Goal: Task Accomplishment & Management: Use online tool/utility

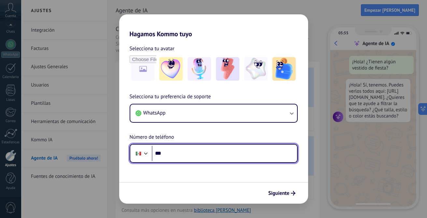
click at [188, 147] on input "***" at bounding box center [224, 153] width 145 height 15
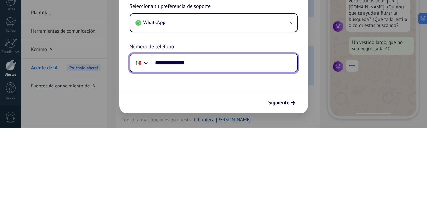
type input "**********"
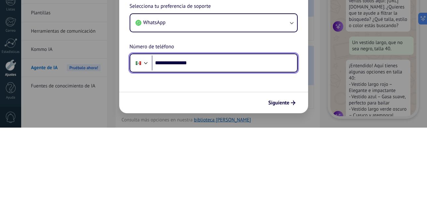
scroll to position [20, 0]
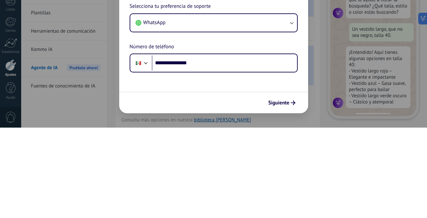
click at [284, 193] on span "Siguiente" at bounding box center [279, 193] width 21 height 5
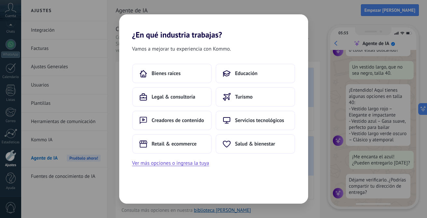
scroll to position [78, 0]
click at [178, 165] on button "Ver más opciones o ingresa la tuya" at bounding box center [170, 163] width 77 height 8
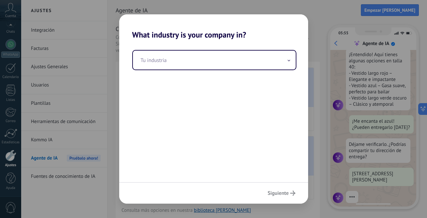
scroll to position [118, 0]
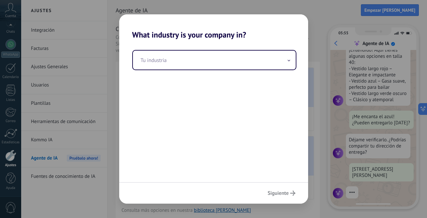
click at [208, 63] on input "text" at bounding box center [214, 60] width 163 height 19
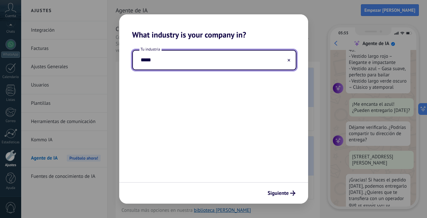
scroll to position [150, 0]
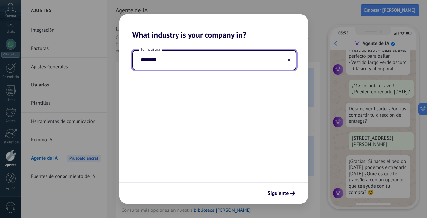
type input "********"
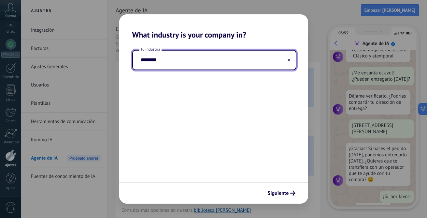
scroll to position [167, 0]
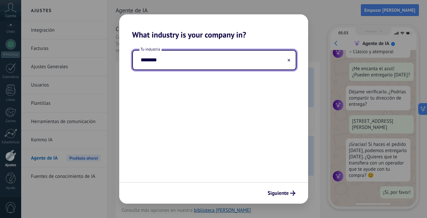
click at [307, 168] on div "Tu industria ********" at bounding box center [213, 110] width 189 height 142
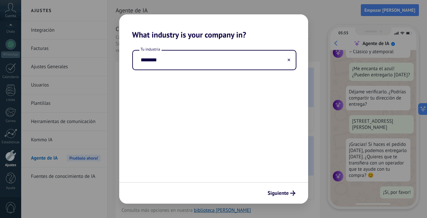
scroll to position [0, 0]
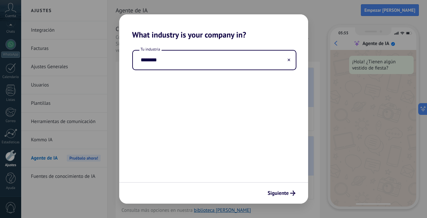
click at [289, 191] on span "Siguiente" at bounding box center [282, 192] width 28 height 5
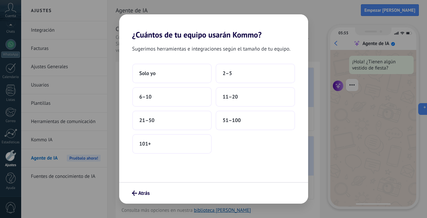
click at [252, 72] on button "2–5" at bounding box center [256, 74] width 80 height 20
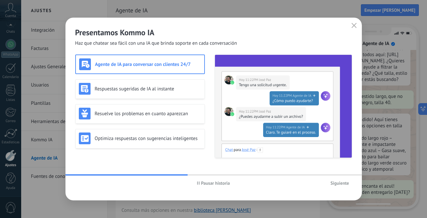
scroll to position [66, 0]
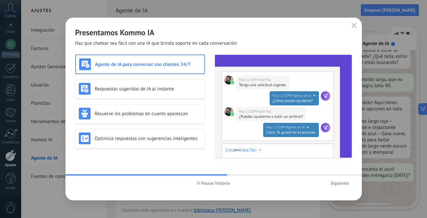
click at [407, 107] on div "Presentamos Kommo IA Haz que chatear sea fácil con una IA que brinda soporte en…" at bounding box center [213, 109] width 427 height 218
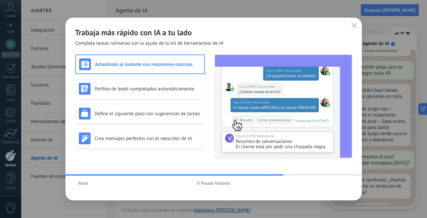
scroll to position [78, 0]
click at [193, 89] on h3 "Perfiles de leads completados automáticamente" at bounding box center [148, 89] width 107 height 6
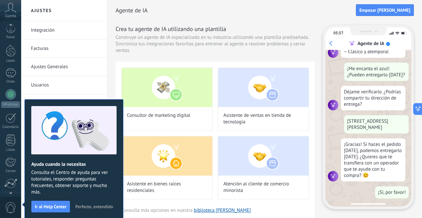
scroll to position [0, 0]
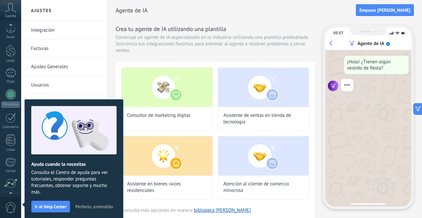
click at [402, 11] on span "Empezar [PERSON_NAME]" at bounding box center [385, 10] width 51 height 5
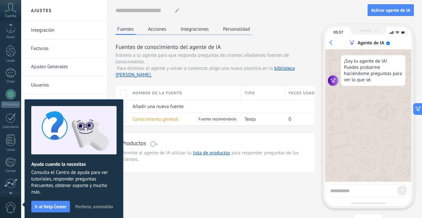
click at [394, 10] on span "Activar agente de IA" at bounding box center [391, 10] width 39 height 5
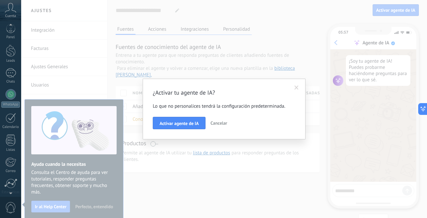
click at [183, 129] on button "Activar agente de IA" at bounding box center [179, 123] width 53 height 12
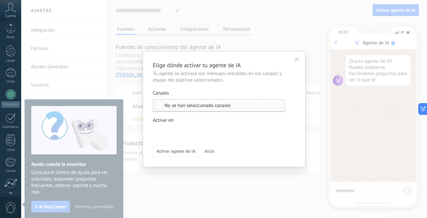
click at [203, 104] on span "No se han seleccionado canales" at bounding box center [198, 105] width 66 height 5
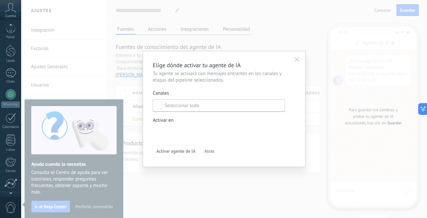
click at [201, 107] on label "Seleccionar todo" at bounding box center [219, 105] width 132 height 12
click at [0, 0] on div "Incoming leads Contacto inicial Negociación Debate contractual Discusión de con…" at bounding box center [0, 0] width 0 height 0
click at [187, 132] on span at bounding box center [178, 131] width 33 height 6
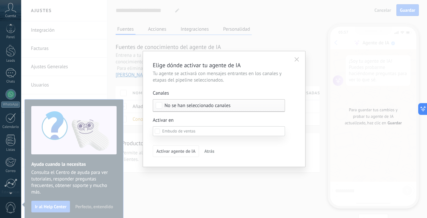
click at [0, 0] on label "Contacto inicial" at bounding box center [0, 0] width 0 height 0
click at [0, 0] on div "Contacto inicial" at bounding box center [0, 0] width 0 height 0
click at [145, 162] on div at bounding box center [224, 109] width 406 height 218
click at [169, 106] on span "No se han seleccionado canales" at bounding box center [198, 105] width 66 height 5
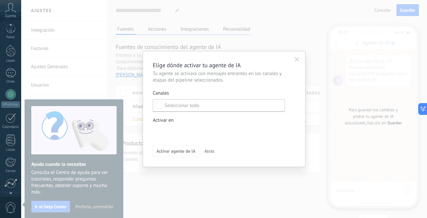
click at [204, 111] on label "Seleccionar todo" at bounding box center [219, 105] width 132 height 12
click at [211, 106] on label "Seleccionar todo" at bounding box center [219, 105] width 132 height 12
click at [222, 106] on label "Seleccionar todo" at bounding box center [219, 105] width 132 height 12
click at [189, 100] on label "Seleccionar todo" at bounding box center [219, 105] width 132 height 12
click at [206, 104] on label "Seleccionar todo" at bounding box center [219, 105] width 132 height 12
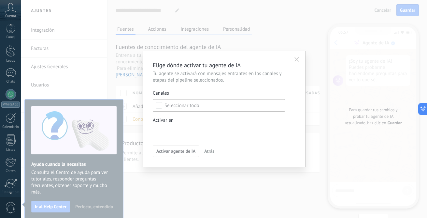
click at [206, 105] on label "Seleccionar todo" at bounding box center [219, 105] width 132 height 12
click at [216, 104] on label "Seleccionar todo" at bounding box center [219, 105] width 132 height 12
click at [240, 106] on label "Seleccionar todo" at bounding box center [219, 105] width 132 height 12
click at [241, 105] on label "Seleccionar todo" at bounding box center [219, 105] width 132 height 12
click at [246, 106] on label "Seleccionar todo" at bounding box center [219, 105] width 132 height 12
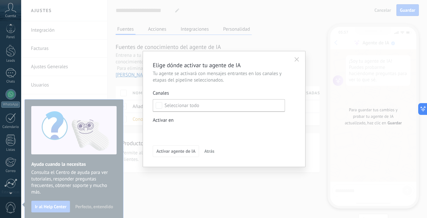
click at [250, 107] on label "Seleccionar todo" at bounding box center [219, 105] width 132 height 12
click at [296, 56] on button "button" at bounding box center [297, 59] width 10 height 10
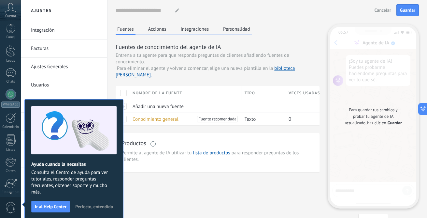
click at [304, 62] on span "Entrena a tu agente para que responda preguntas de clientes añadiendo fuentes d…" at bounding box center [218, 58] width 204 height 13
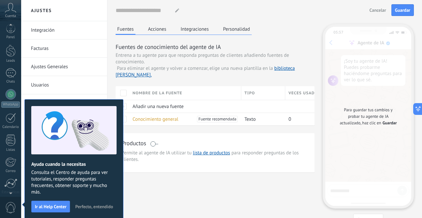
click at [99, 205] on span "Perfecto, entendido" at bounding box center [94, 206] width 38 height 5
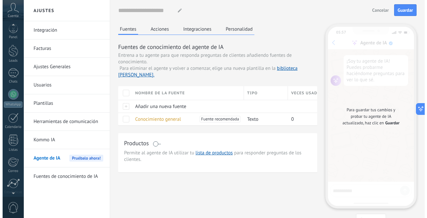
scroll to position [53, 0]
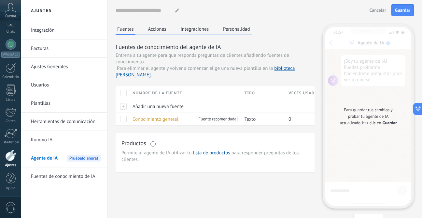
click at [14, 54] on div "WhatsApp" at bounding box center [10, 54] width 19 height 6
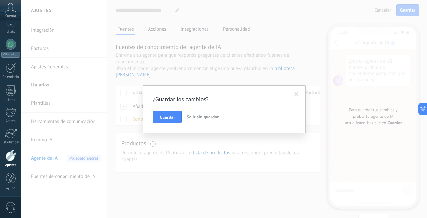
click at [176, 119] on button "Guardar" at bounding box center [167, 116] width 29 height 12
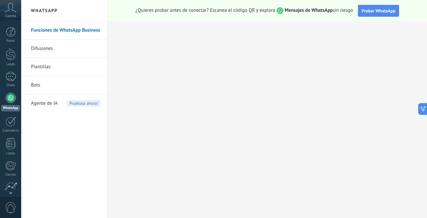
click at [373, 11] on span "Probar WhatsApp" at bounding box center [379, 11] width 34 height 6
